Goal: Check status: Verify the current state of an ongoing process or item

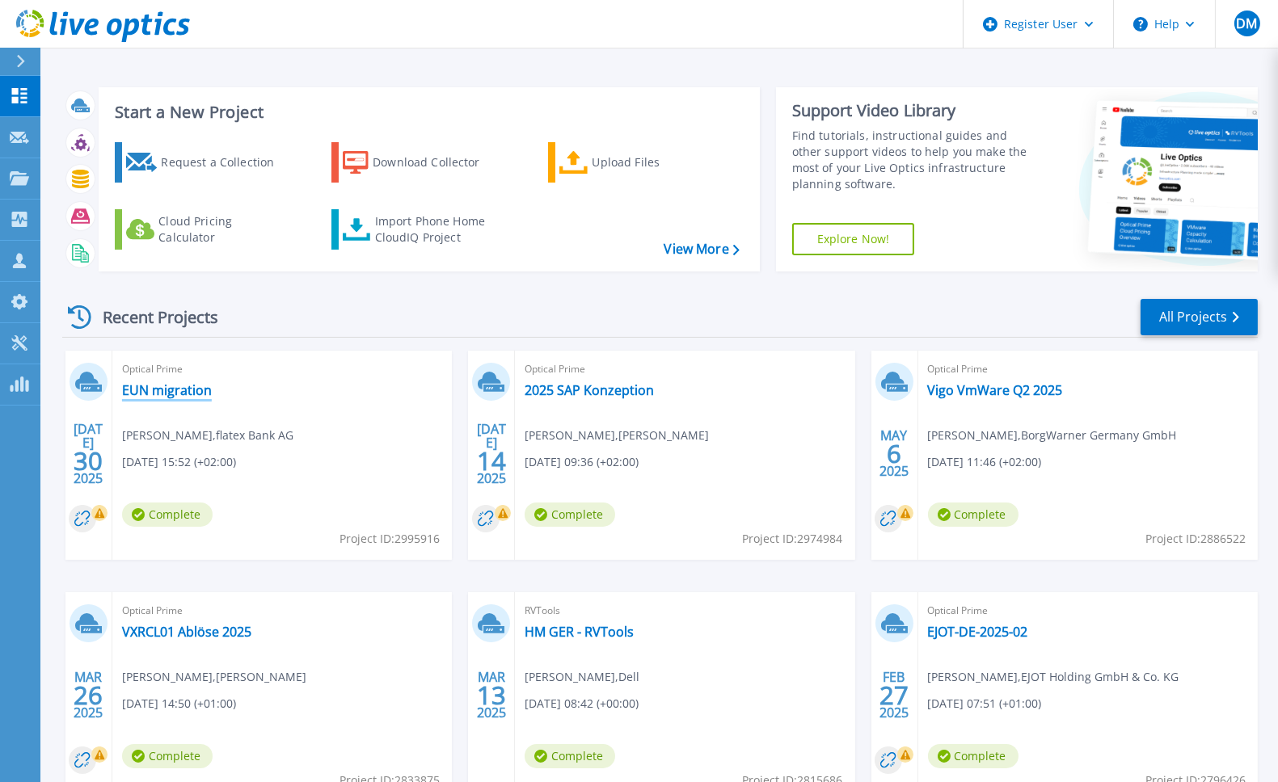
click at [171, 394] on link "EUN migration" at bounding box center [167, 390] width 90 height 16
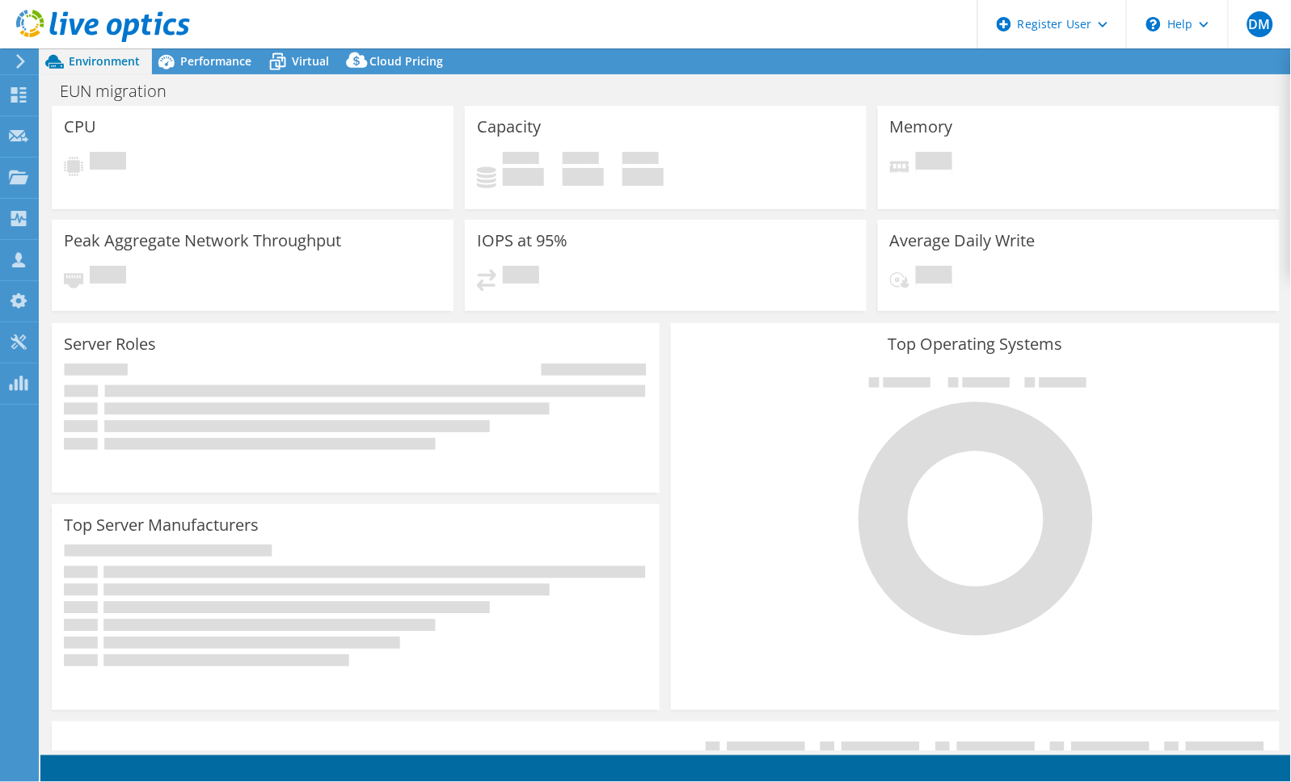
select select "EUFrankfurt"
select select "USD"
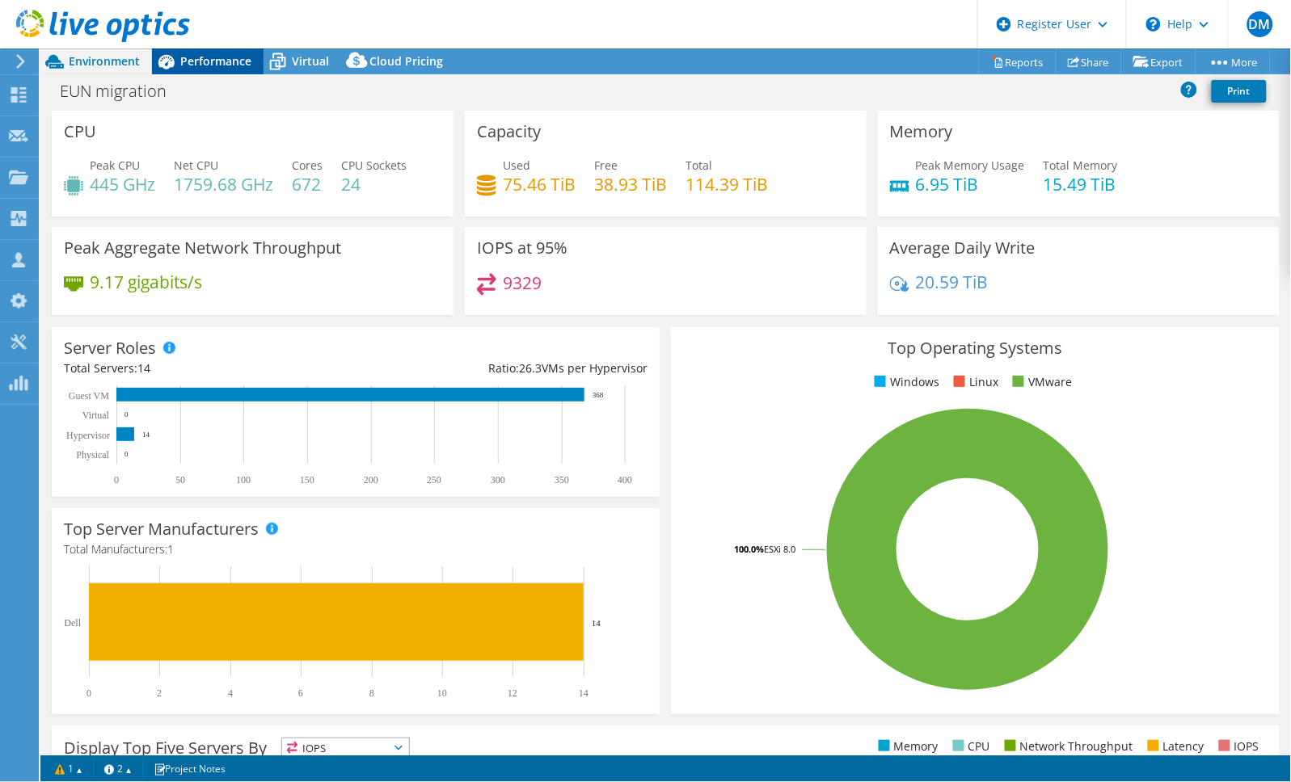
click at [226, 66] on span "Performance" at bounding box center [215, 60] width 71 height 15
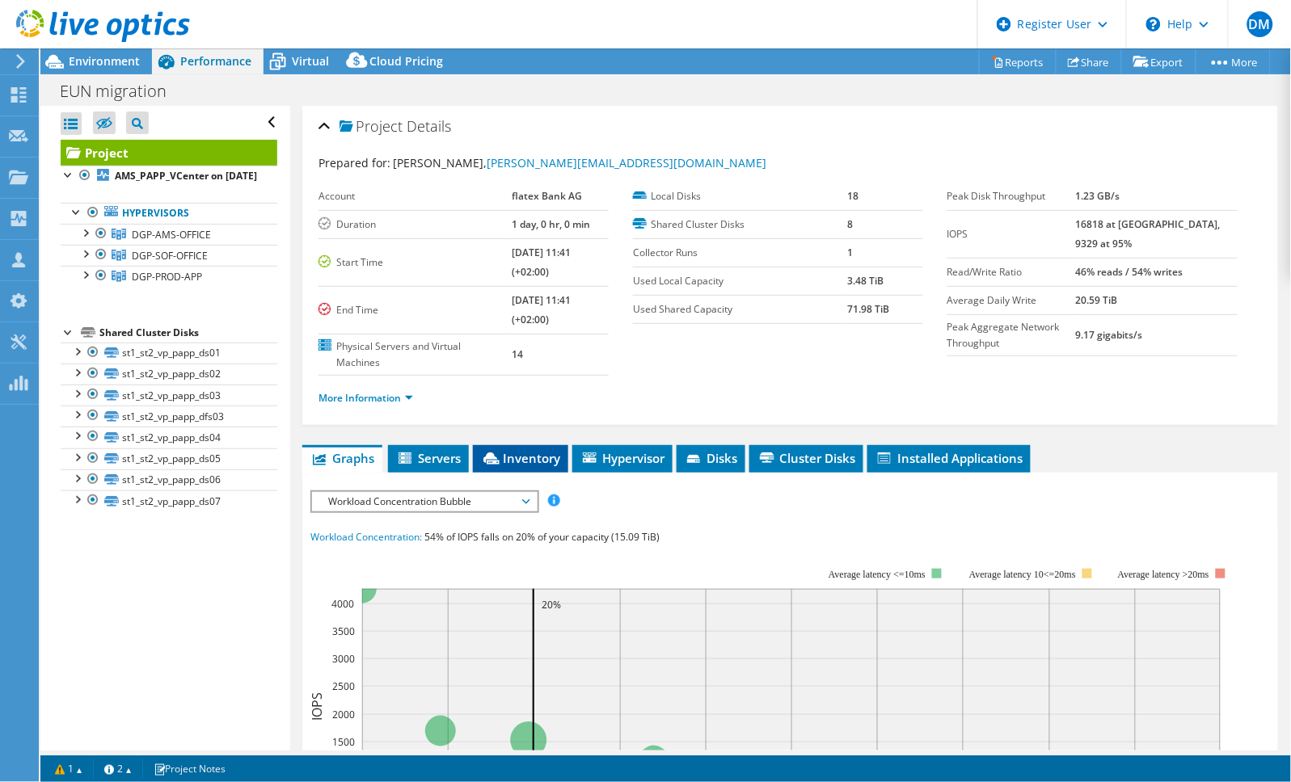
click at [501, 454] on span "Inventory" at bounding box center [520, 458] width 79 height 16
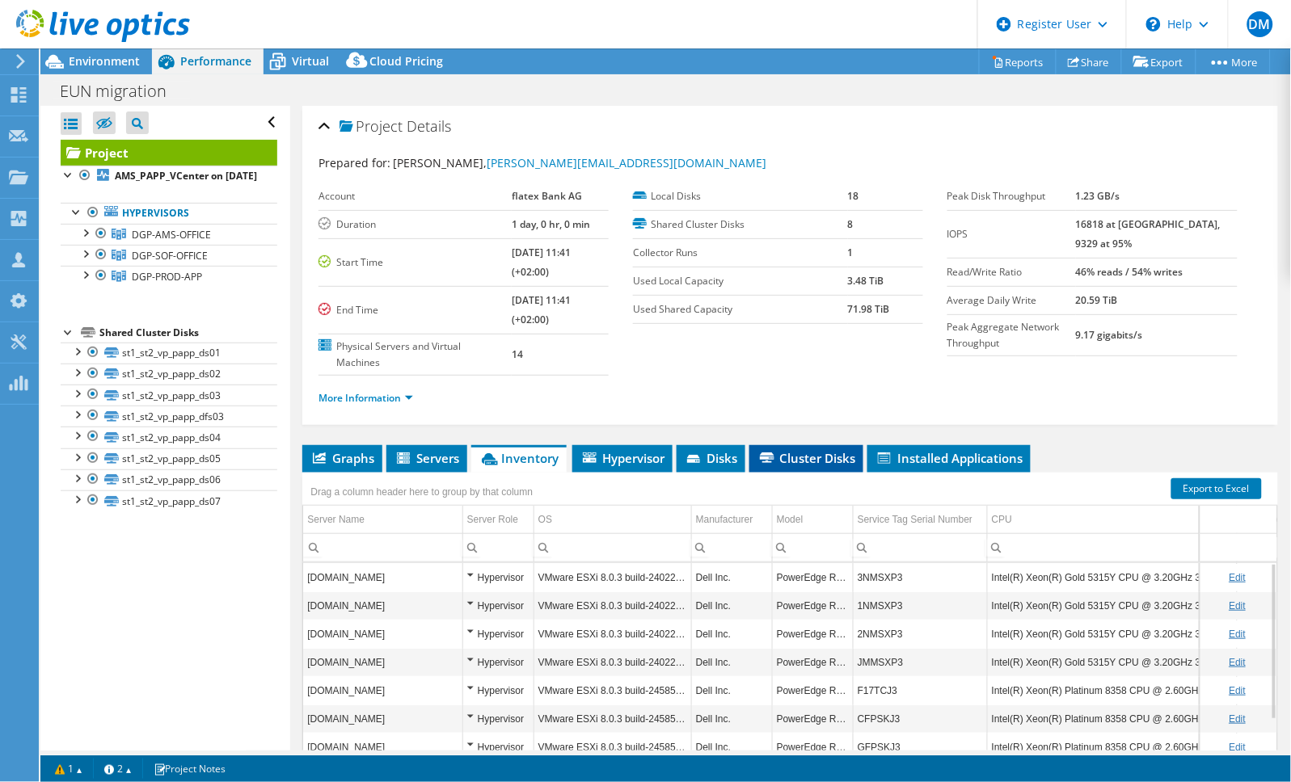
click at [813, 455] on span "Cluster Disks" at bounding box center [806, 458] width 98 height 16
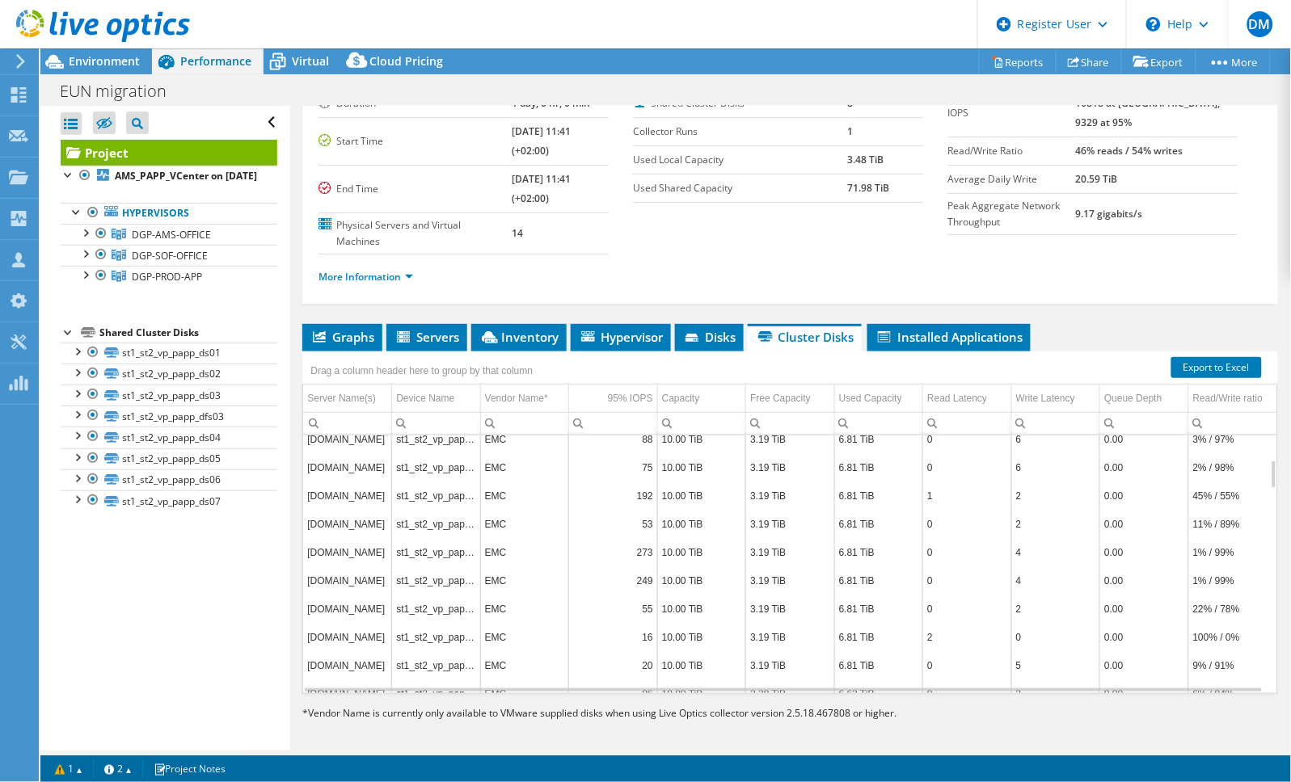
scroll to position [124, 0]
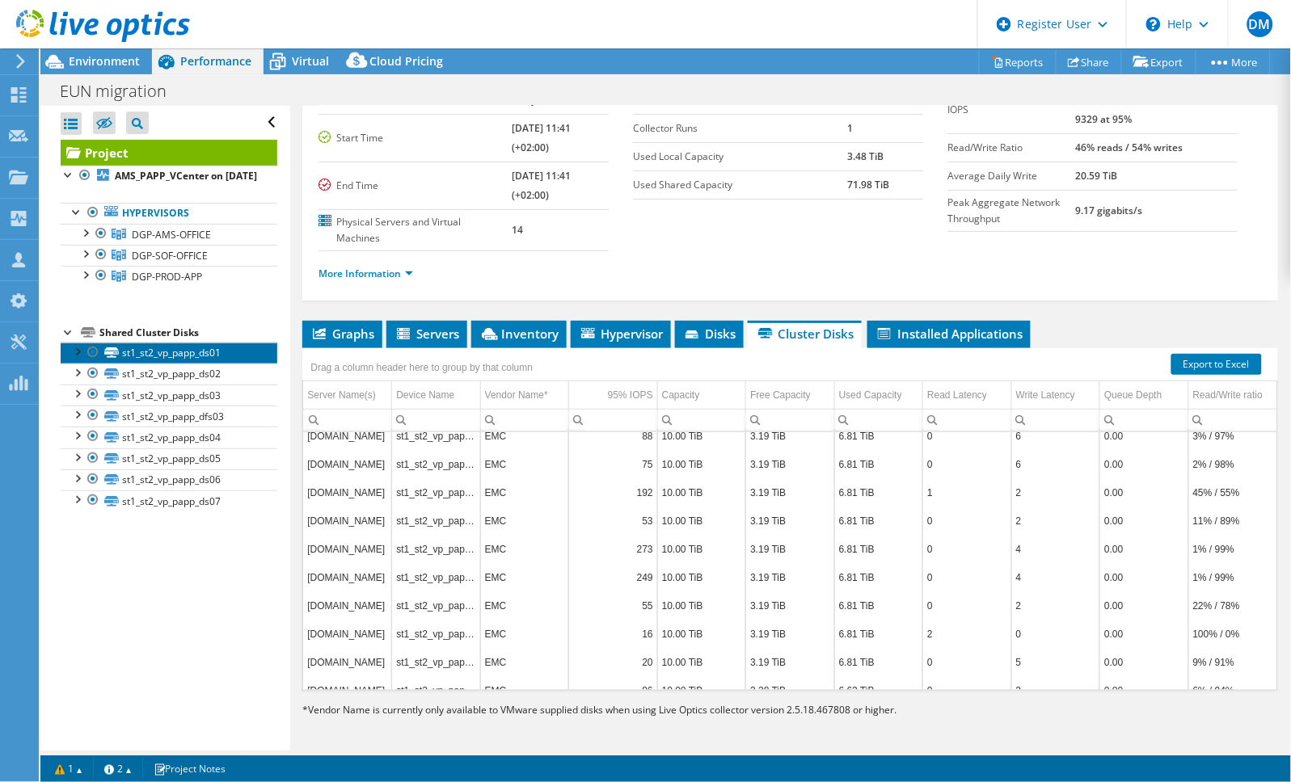
click at [118, 358] on icon at bounding box center [111, 353] width 15 height 11
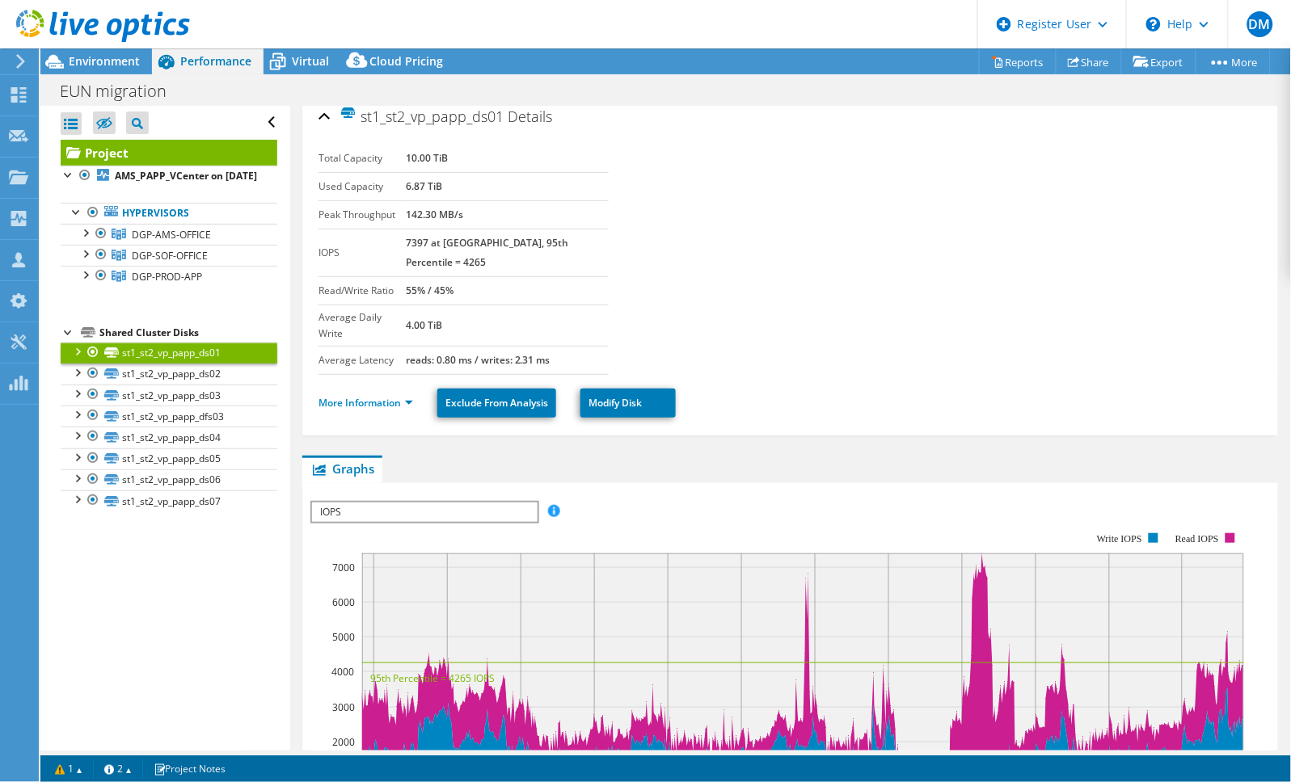
scroll to position [0, 0]
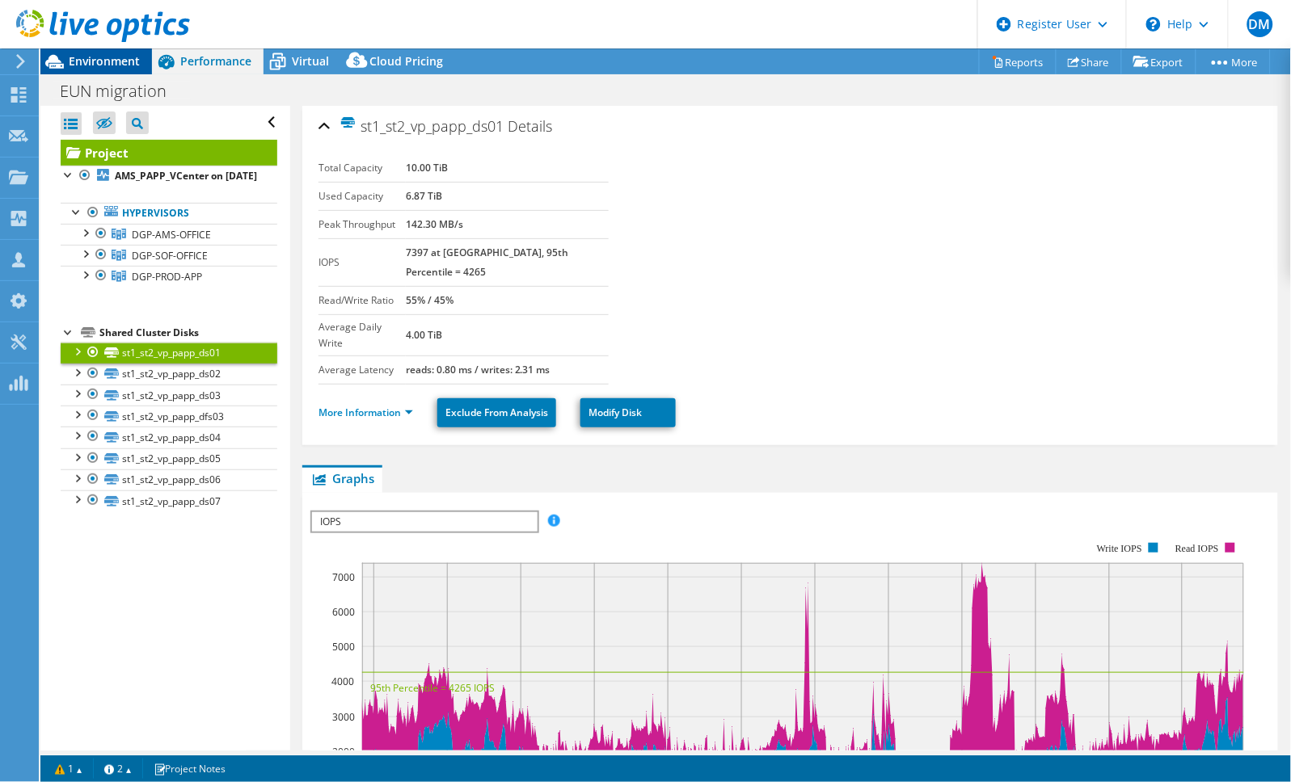
click at [97, 61] on span "Environment" at bounding box center [104, 60] width 71 height 15
